Goal: Navigation & Orientation: Find specific page/section

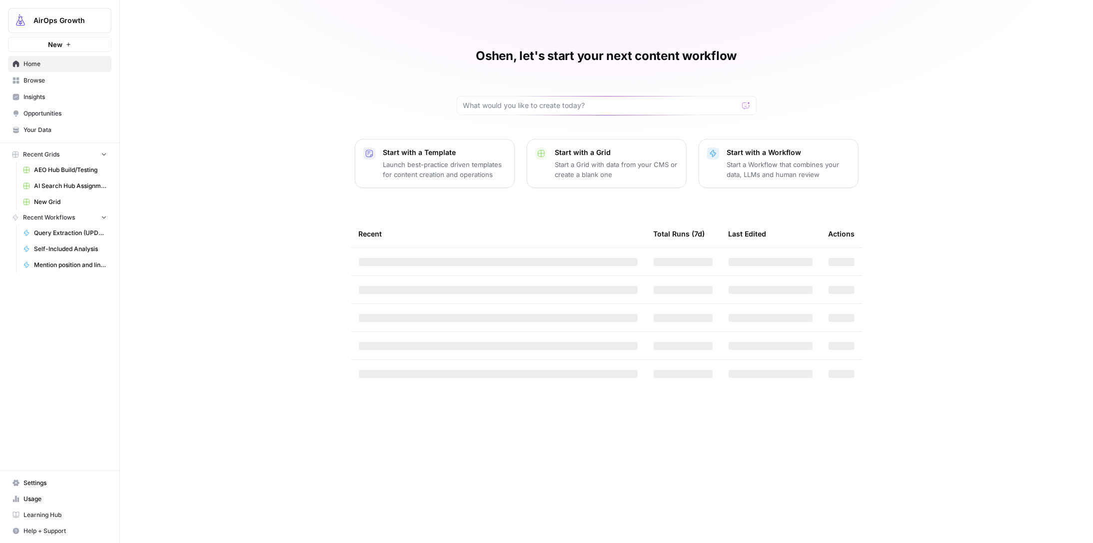
click at [36, 98] on span "Insights" at bounding box center [64, 96] width 83 height 9
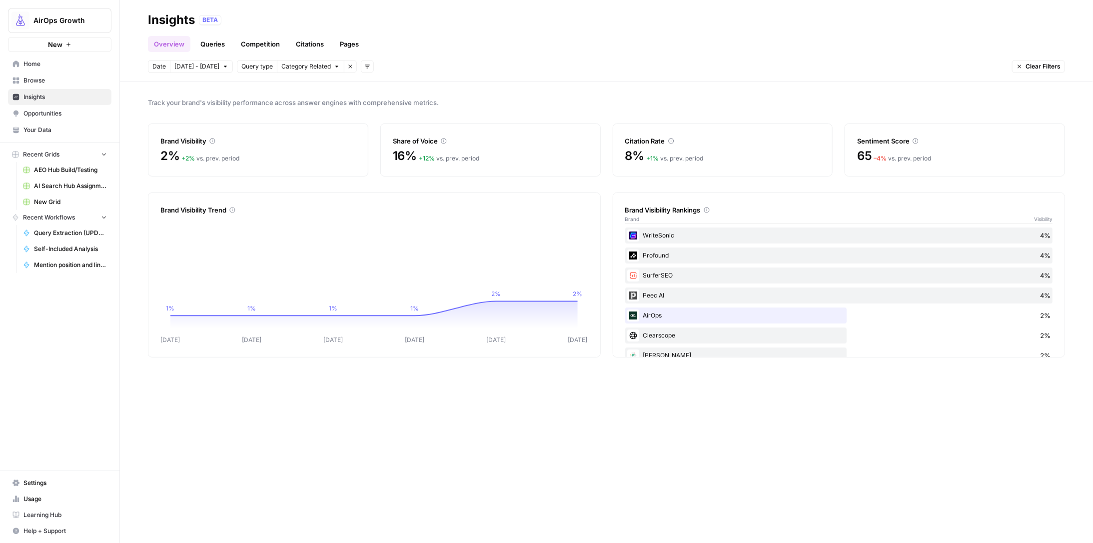
click at [224, 42] on link "Queries" at bounding box center [212, 44] width 36 height 16
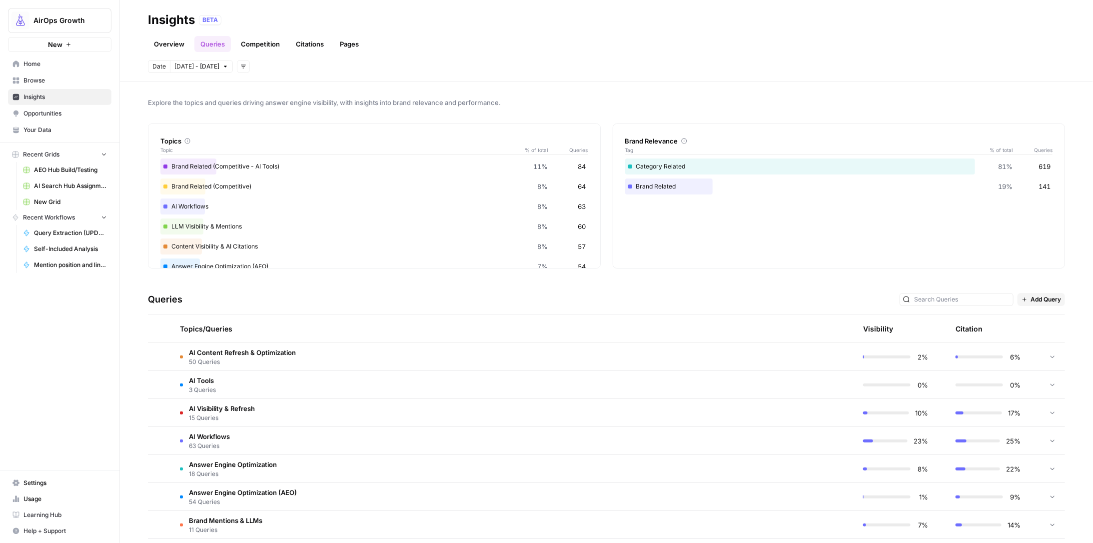
click at [300, 42] on link "Citations" at bounding box center [310, 44] width 40 height 16
